Goal: Task Accomplishment & Management: Manage account settings

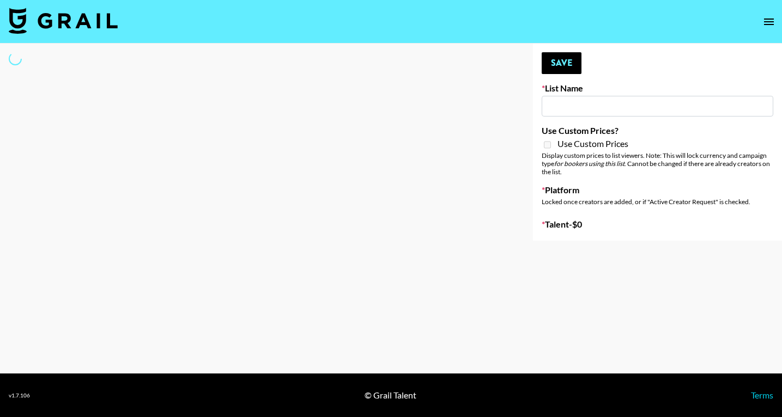
type input "US Based Music Creators"
select select "Song"
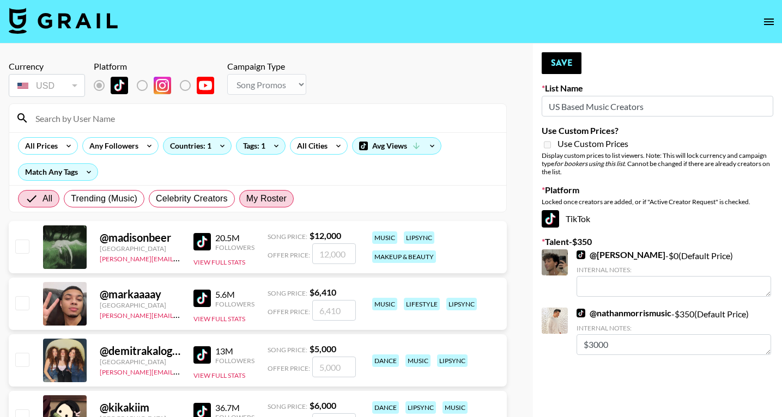
click at [264, 196] on span "My Roster" at bounding box center [266, 198] width 40 height 13
click at [246, 199] on input "My Roster" at bounding box center [246, 199] width 0 height 0
radio input "true"
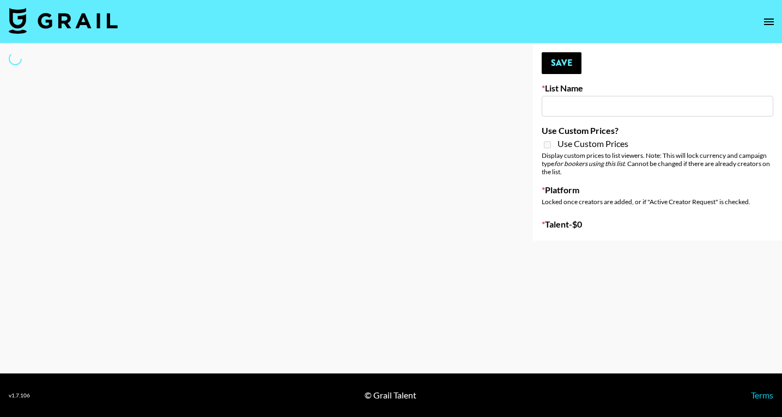
type input "US Based Music Creators"
select select "Song"
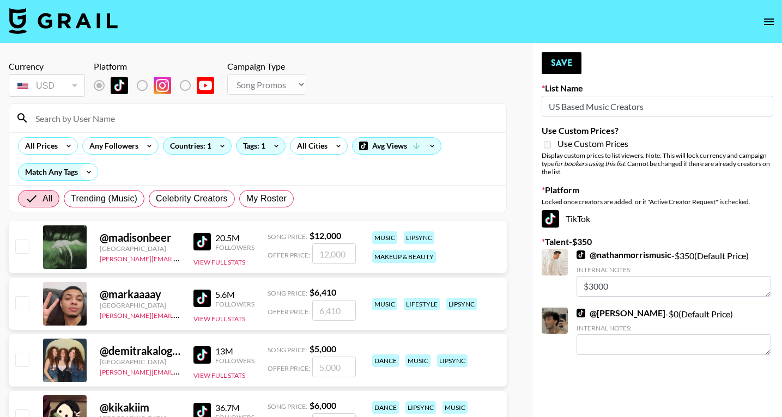
click at [84, 173] on icon at bounding box center [88, 172] width 17 height 16
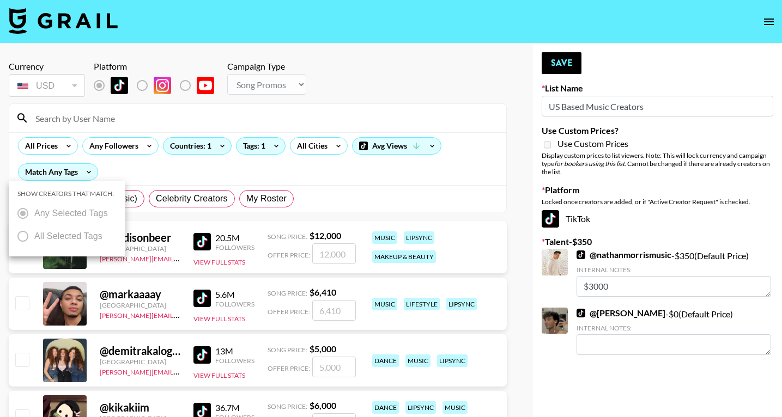
click at [86, 173] on div at bounding box center [391, 208] width 782 height 417
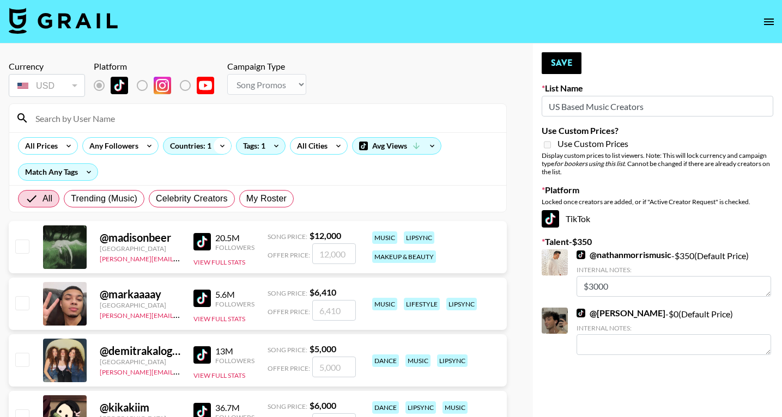
click at [226, 145] on icon at bounding box center [222, 146] width 17 height 16
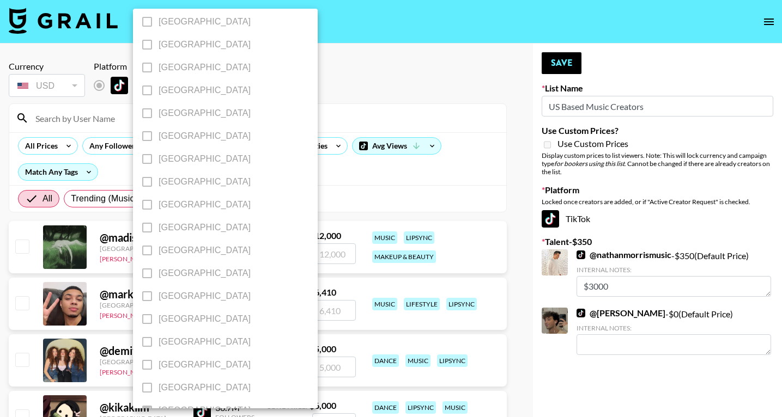
scroll to position [853, 0]
click at [295, 159] on div at bounding box center [391, 208] width 782 height 417
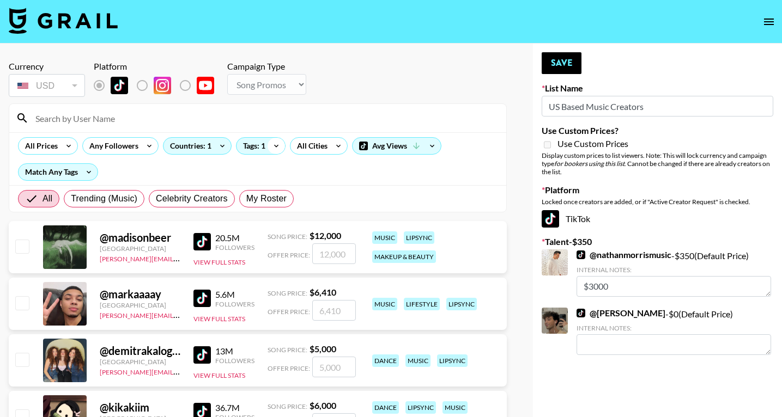
click at [280, 149] on icon at bounding box center [276, 146] width 17 height 16
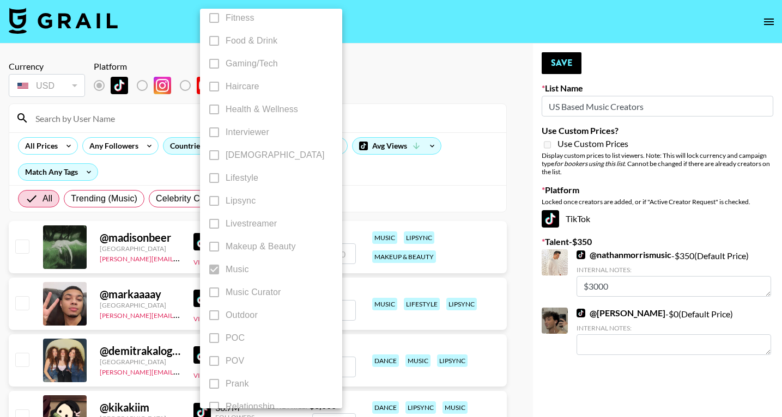
scroll to position [401, 0]
click at [372, 182] on div at bounding box center [391, 208] width 782 height 417
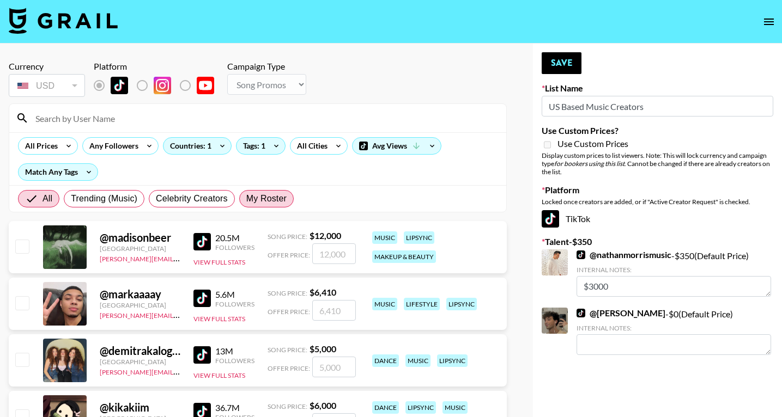
click at [259, 198] on span "My Roster" at bounding box center [266, 198] width 40 height 13
click at [246, 199] on input "My Roster" at bounding box center [246, 199] width 0 height 0
radio input "true"
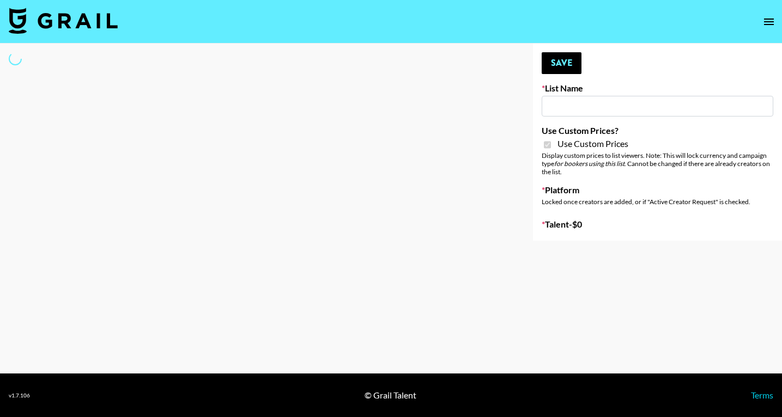
type input "[PERSON_NAME] AI"
checkbox input "true"
select select "Brand"
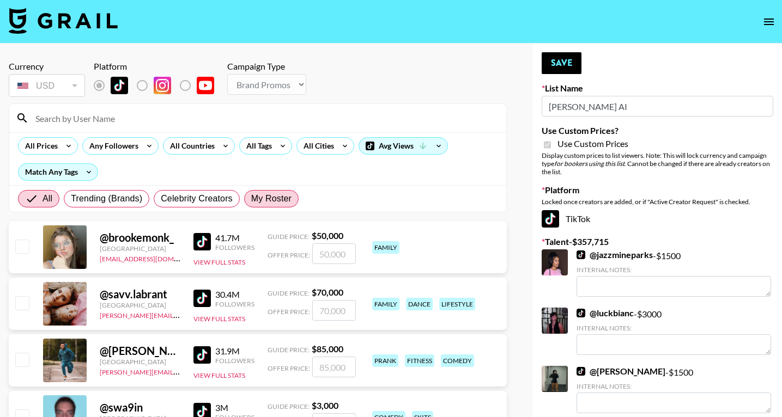
click at [281, 198] on span "My Roster" at bounding box center [271, 198] width 40 height 13
click at [251, 199] on input "My Roster" at bounding box center [251, 199] width 0 height 0
radio input "true"
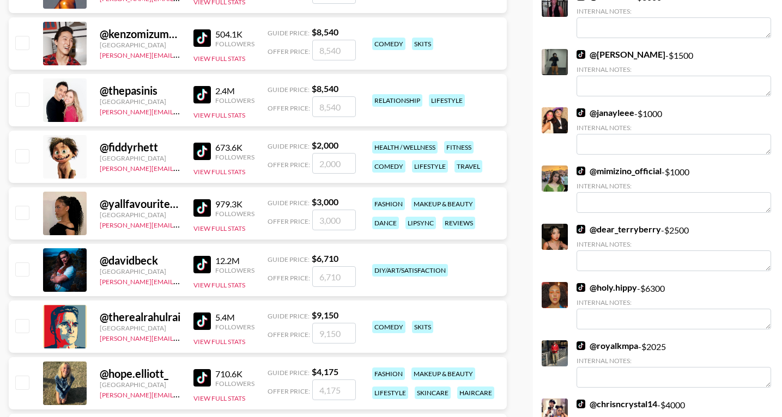
scroll to position [321, 0]
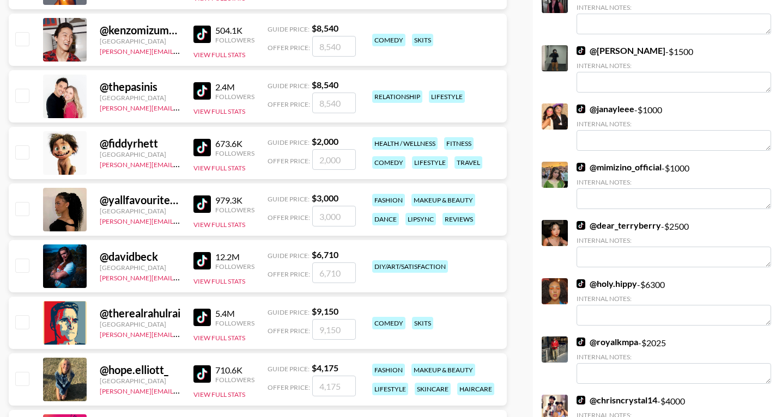
click at [22, 150] on input "checkbox" at bounding box center [21, 151] width 13 height 13
checkbox input "true"
type input "2000"
click at [21, 212] on input "checkbox" at bounding box center [21, 208] width 13 height 13
checkbox input "true"
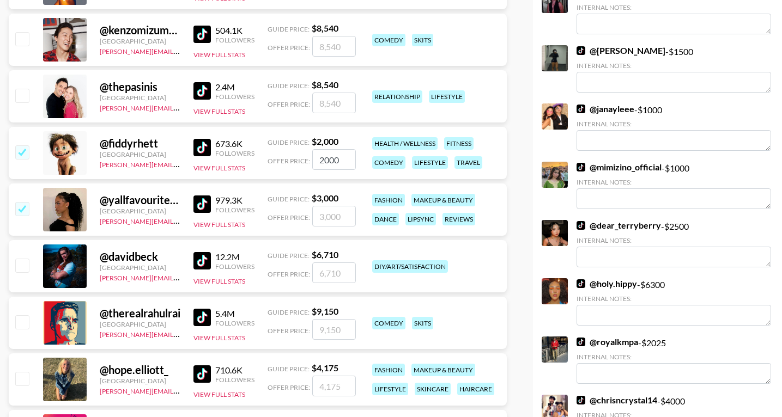
type input "3000"
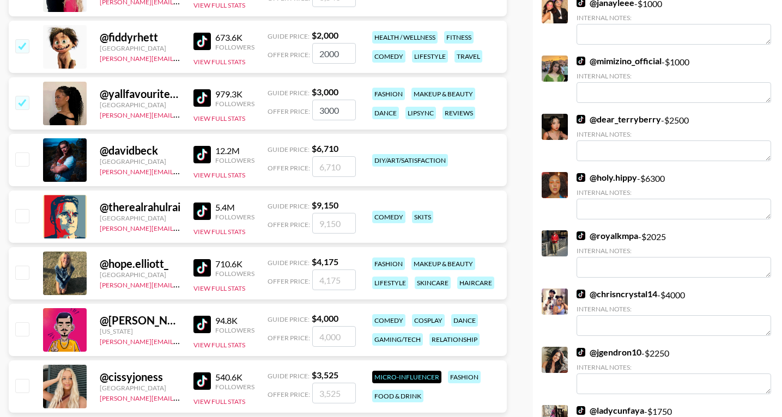
scroll to position [430, 0]
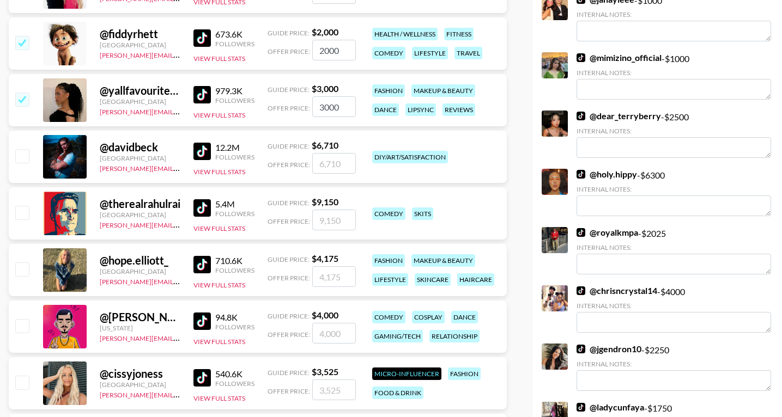
click at [22, 271] on input "checkbox" at bounding box center [21, 269] width 13 height 13
checkbox input "true"
type input "4175"
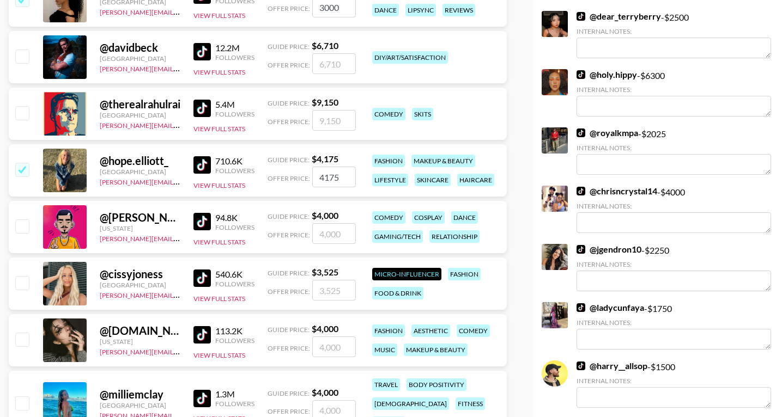
scroll to position [542, 0]
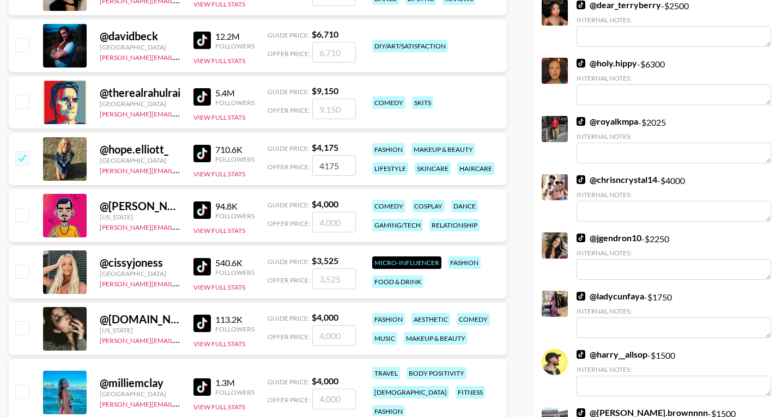
click at [22, 271] on input "checkbox" at bounding box center [21, 271] width 13 height 13
checkbox input "true"
type input "3525"
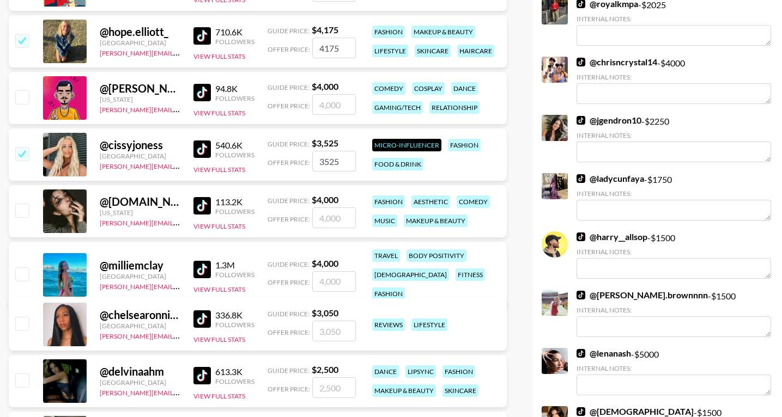
scroll to position [663, 0]
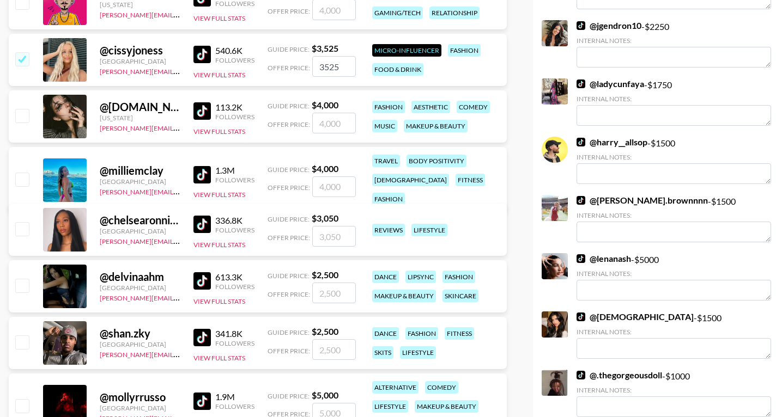
click at [22, 287] on input "checkbox" at bounding box center [21, 285] width 13 height 13
checkbox input "true"
type input "2500"
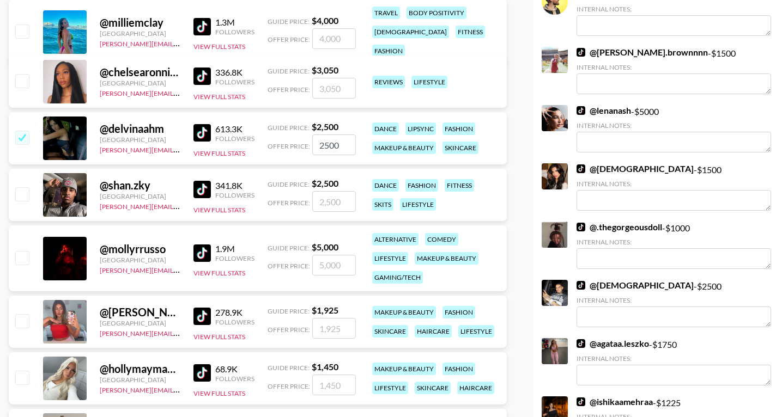
scroll to position [903, 0]
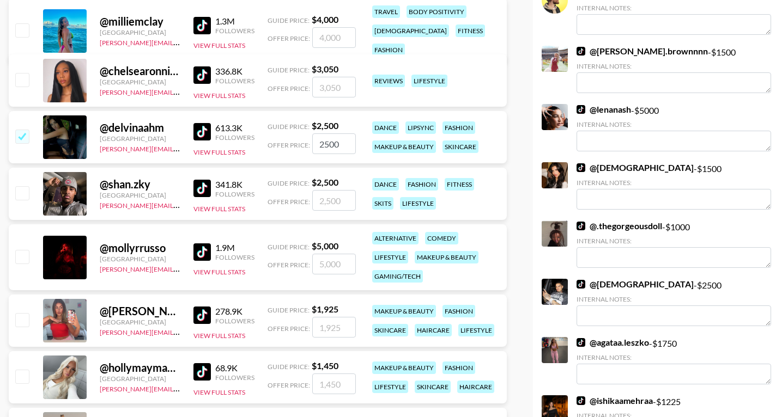
click at [22, 193] on input "checkbox" at bounding box center [21, 192] width 13 height 13
checkbox input "true"
type input "2500"
click at [23, 263] on input "checkbox" at bounding box center [21, 256] width 13 height 13
checkbox input "true"
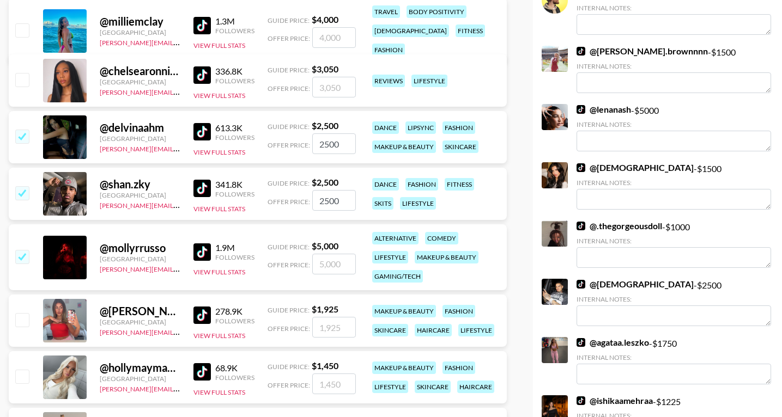
type input "5000"
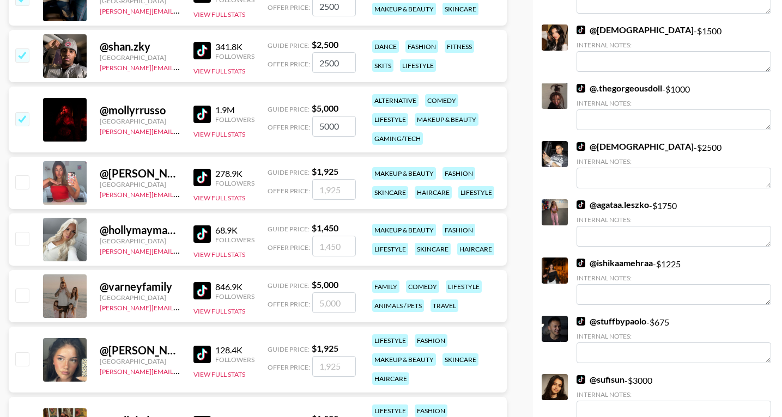
scroll to position [1064, 0]
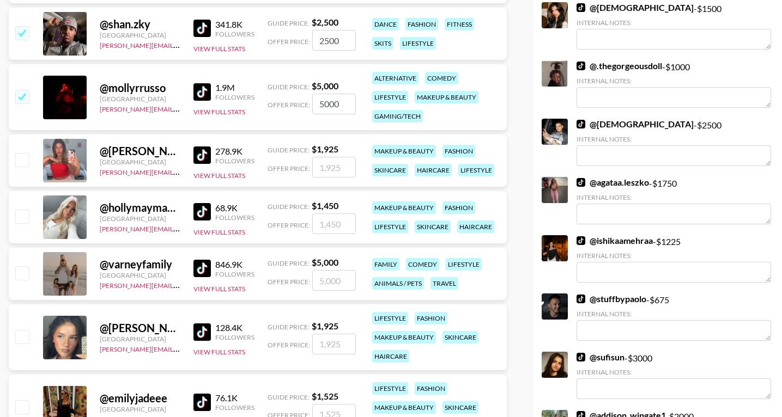
click at [22, 166] on input "checkbox" at bounding box center [21, 159] width 13 height 13
checkbox input "true"
type input "1925"
click at [22, 219] on input "checkbox" at bounding box center [21, 216] width 13 height 13
checkbox input "true"
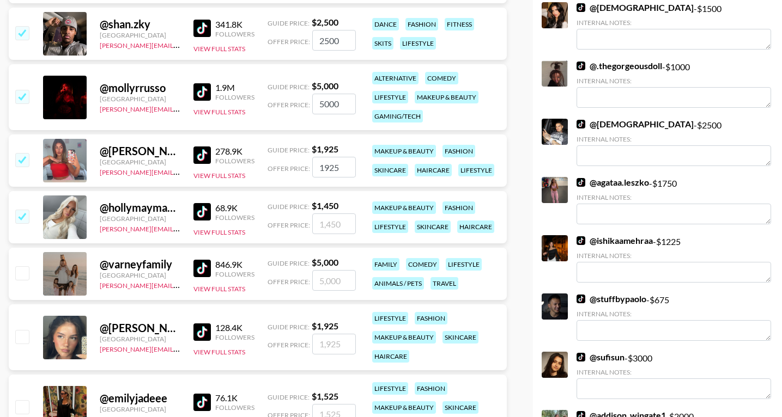
type input "1450"
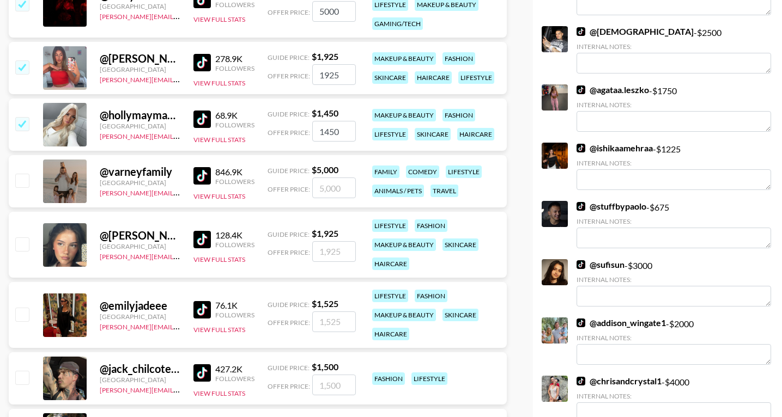
scroll to position [1164, 0]
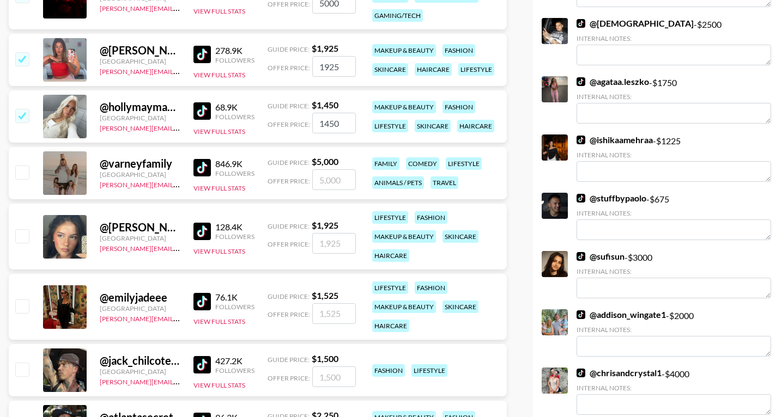
click at [21, 233] on input "checkbox" at bounding box center [21, 235] width 13 height 13
checkbox input "true"
type input "1925"
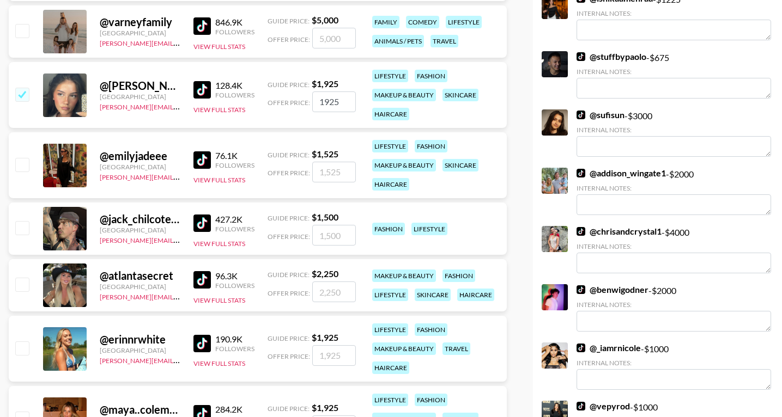
scroll to position [1321, 0]
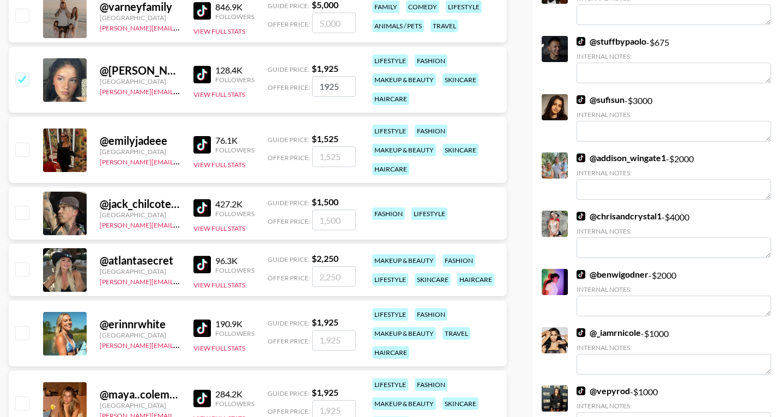
click at [28, 146] on input "checkbox" at bounding box center [21, 149] width 13 height 13
checkbox input "true"
type input "1525"
click at [21, 266] on input "checkbox" at bounding box center [21, 269] width 13 height 13
checkbox input "true"
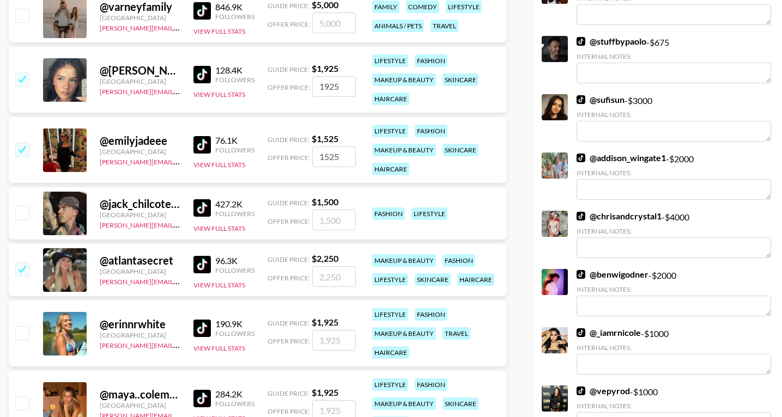
type input "2250"
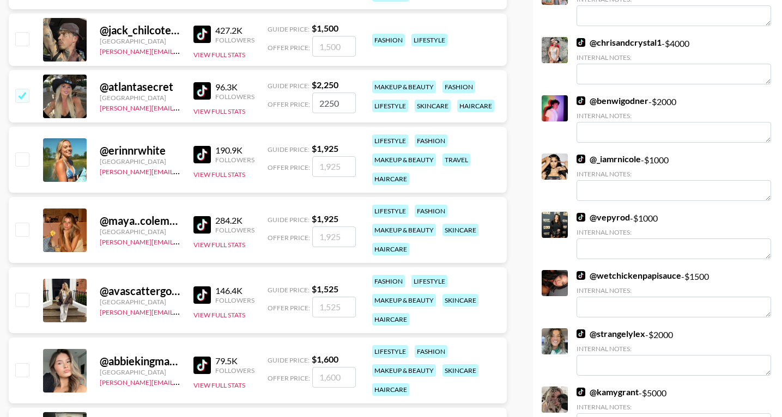
scroll to position [1502, 0]
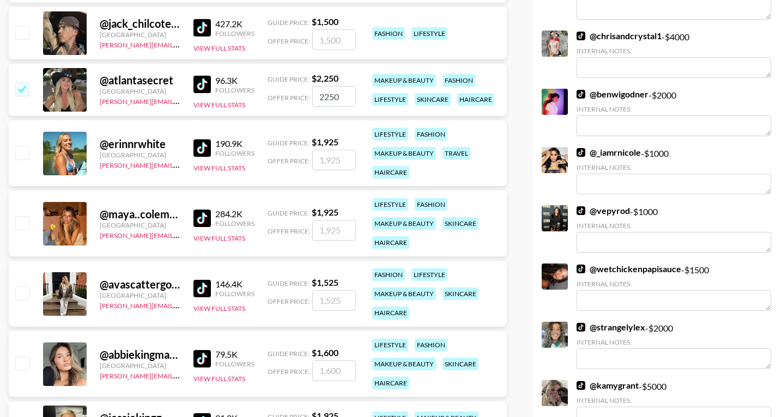
click at [23, 159] on input "checkbox" at bounding box center [21, 152] width 13 height 13
checkbox input "true"
type input "1925"
click at [23, 222] on input "checkbox" at bounding box center [21, 222] width 13 height 13
checkbox input "true"
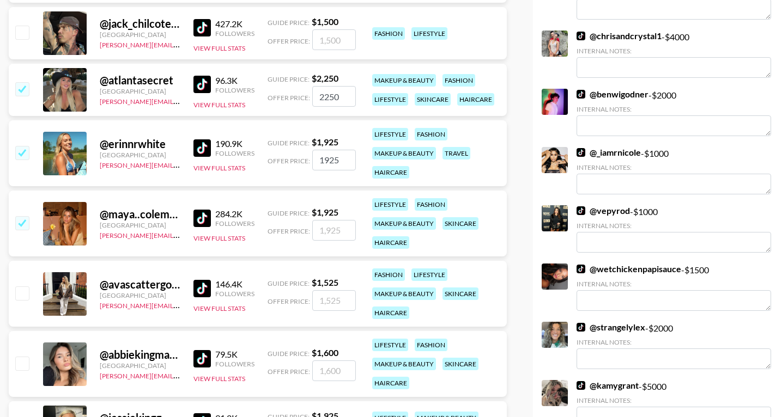
type input "1925"
click at [22, 297] on input "checkbox" at bounding box center [21, 293] width 13 height 13
checkbox input "true"
type input "1525"
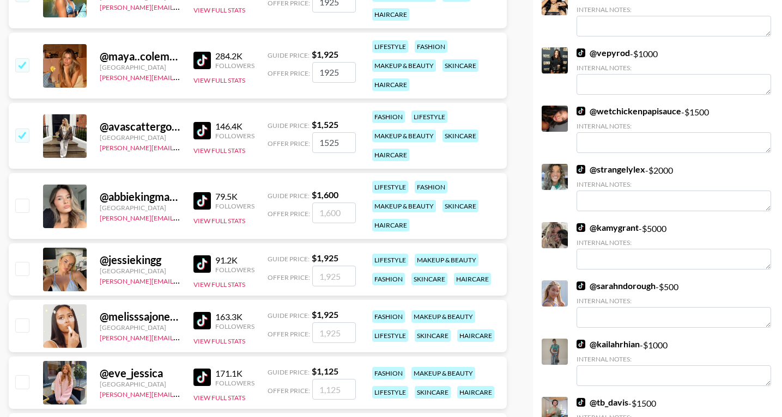
scroll to position [1672, 0]
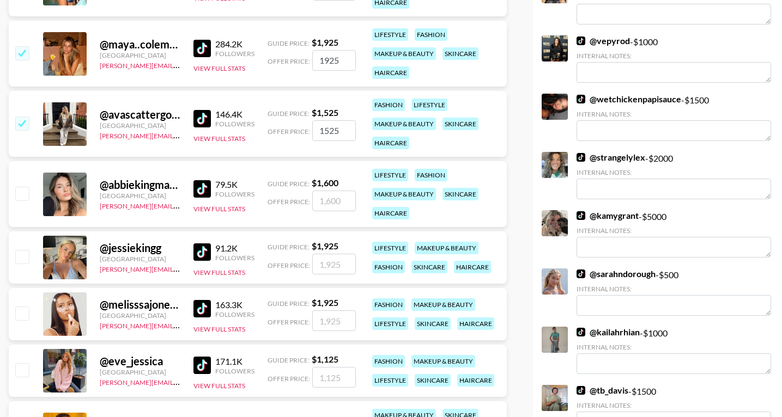
click at [20, 195] on input "checkbox" at bounding box center [21, 193] width 13 height 13
checkbox input "true"
type input "1600"
click at [20, 256] on input "checkbox" at bounding box center [21, 256] width 13 height 13
checkbox input "true"
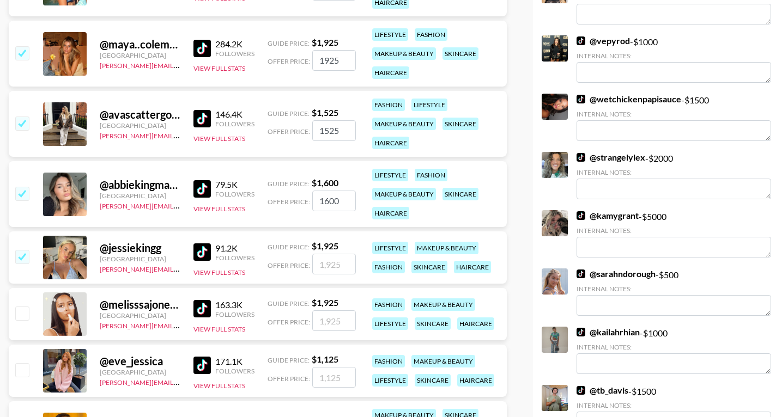
type input "1925"
click at [22, 312] on input "checkbox" at bounding box center [21, 313] width 13 height 13
checkbox input "true"
type input "1925"
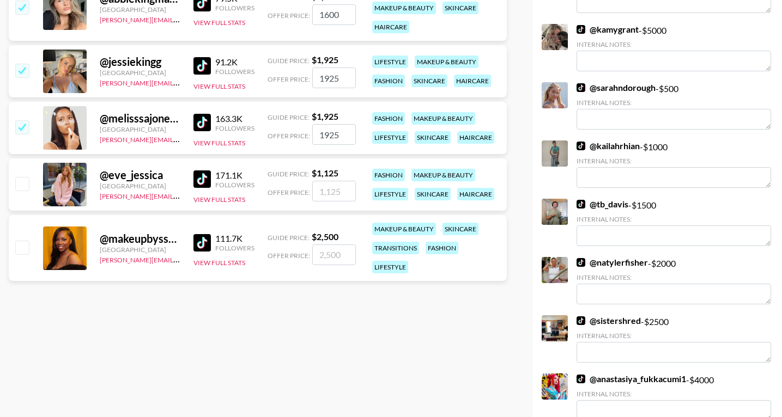
scroll to position [1871, 0]
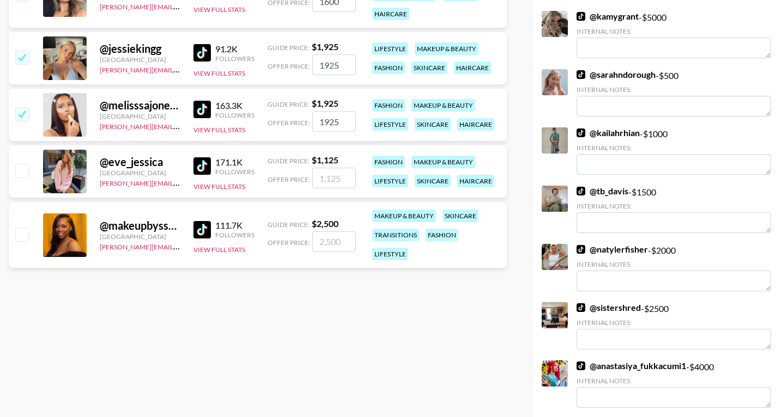
click at [23, 174] on input "checkbox" at bounding box center [21, 170] width 13 height 13
checkbox input "true"
type input "1125"
click at [23, 234] on input "checkbox" at bounding box center [21, 234] width 13 height 13
checkbox input "true"
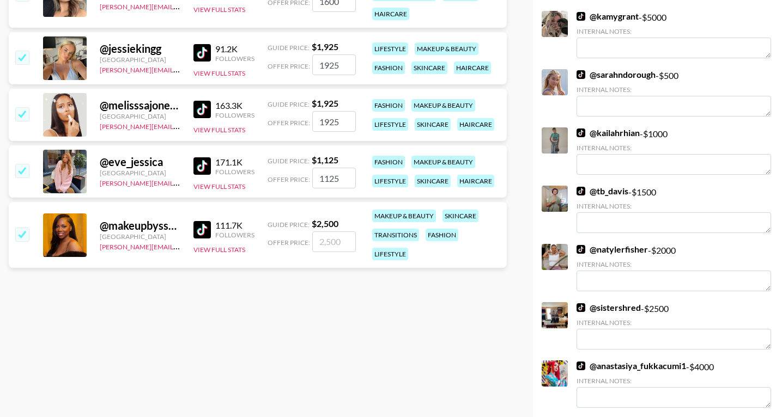
type input "2500"
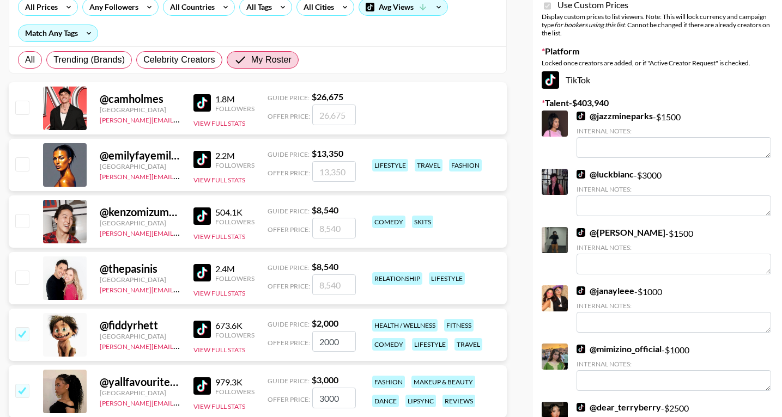
scroll to position [0, 0]
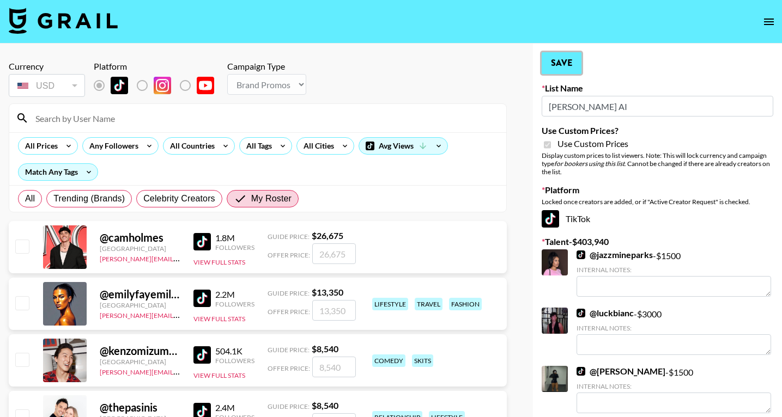
click at [565, 65] on button "Save" at bounding box center [562, 63] width 40 height 22
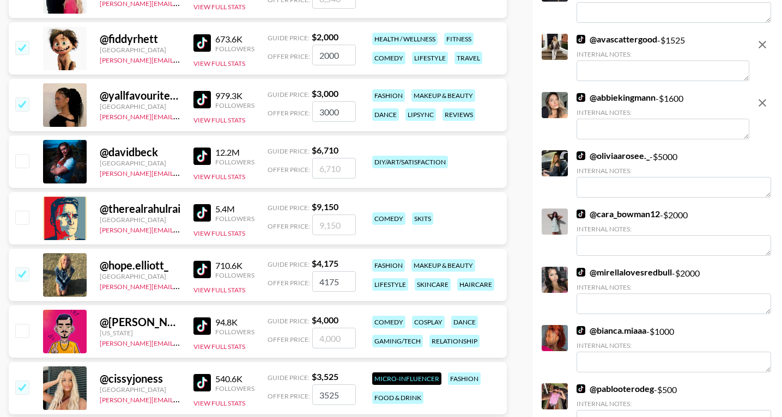
scroll to position [428, 0]
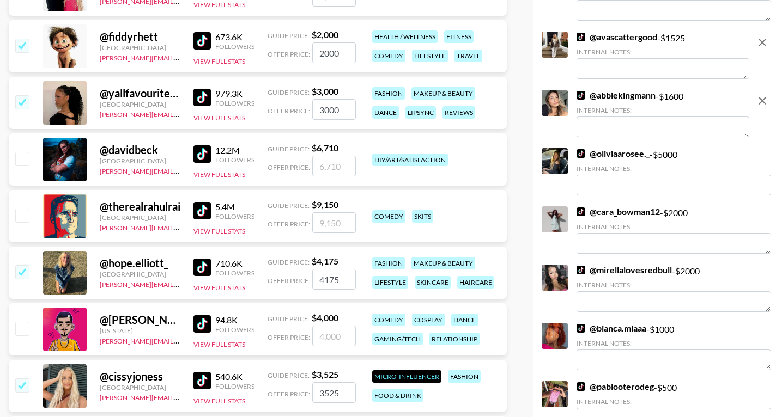
click at [25, 326] on input "checkbox" at bounding box center [21, 328] width 13 height 13
checkbox input "true"
type input "4000"
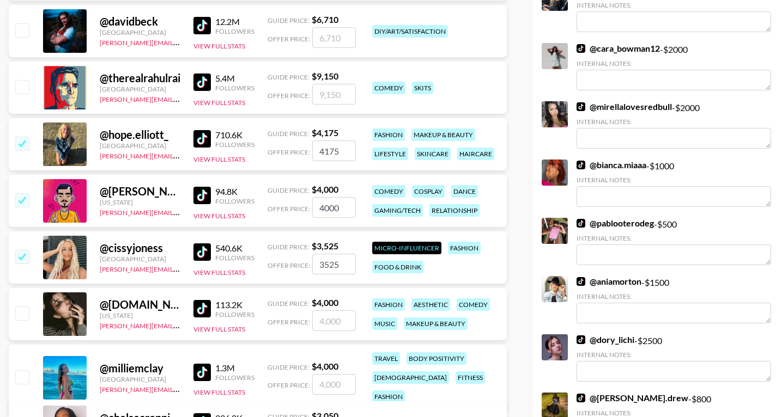
scroll to position [557, 0]
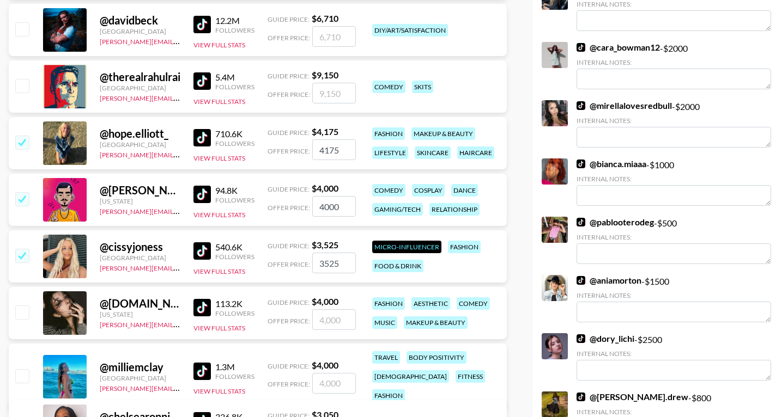
click at [21, 314] on input "checkbox" at bounding box center [21, 312] width 13 height 13
checkbox input "true"
type input "4000"
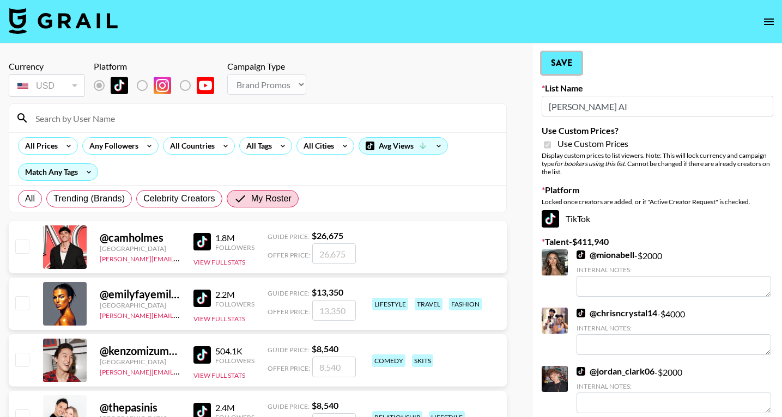
click at [563, 57] on button "Save" at bounding box center [562, 63] width 40 height 22
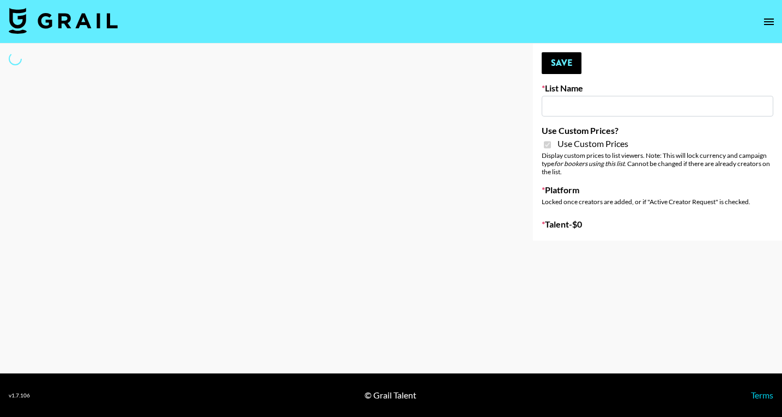
type input "Bumble ([DATE])"
checkbox input "true"
select select "Brand"
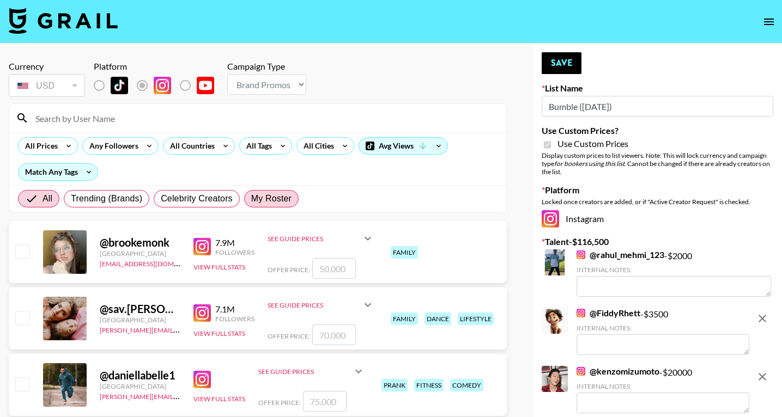
click at [260, 204] on span "My Roster" at bounding box center [271, 198] width 40 height 13
click at [251, 199] on input "My Roster" at bounding box center [251, 199] width 0 height 0
radio input "true"
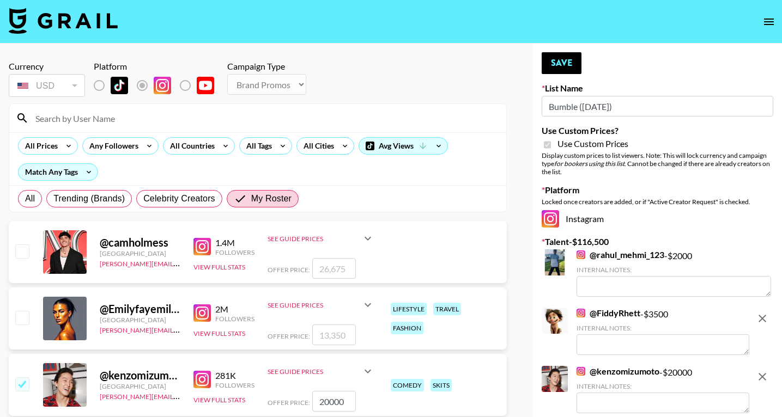
click at [582, 312] on img at bounding box center [580, 313] width 9 height 9
